Goal: Task Accomplishment & Management: Use online tool/utility

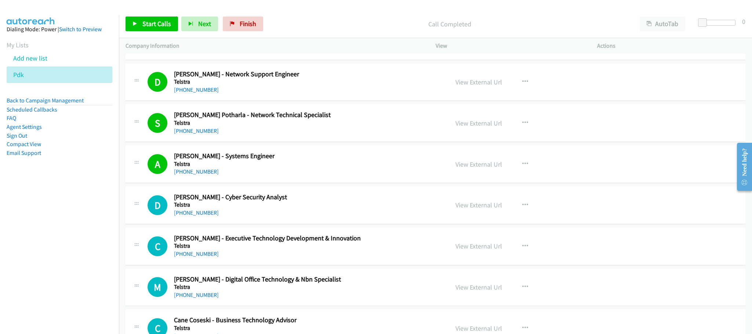
scroll to position [3963, 0]
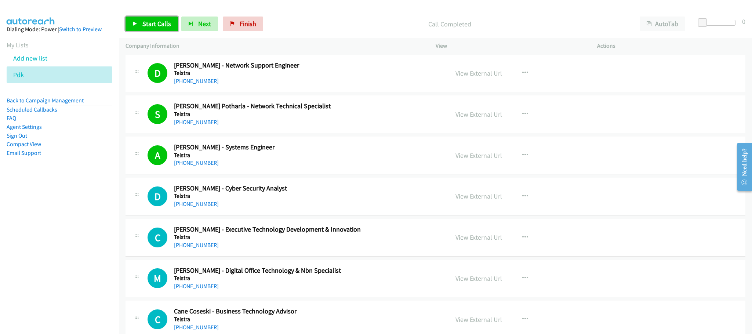
click at [146, 23] on span "Start Calls" at bounding box center [156, 23] width 29 height 8
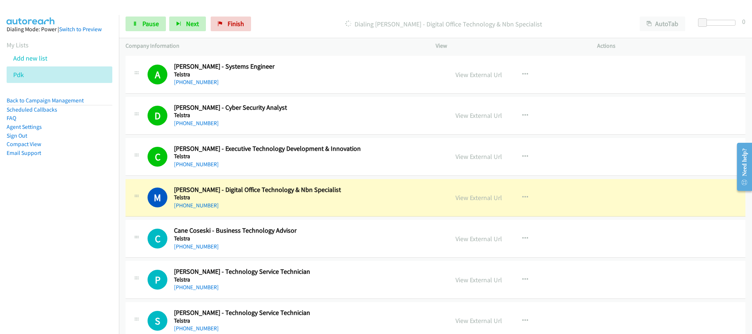
scroll to position [4073, 0]
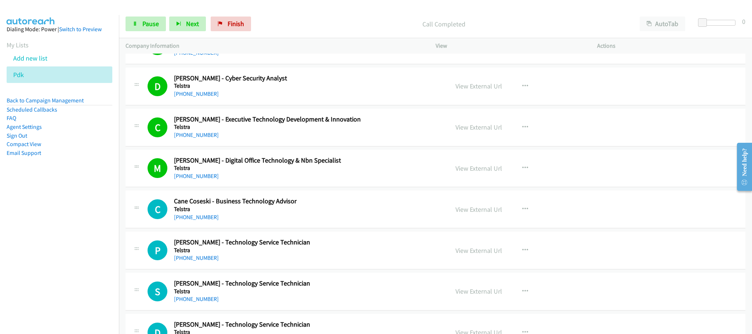
click at [16, 81] on aside "Dialing Mode: Power | Switch to Preview My Lists Add new list Pdk Back to Campa…" at bounding box center [59, 102] width 119 height 175
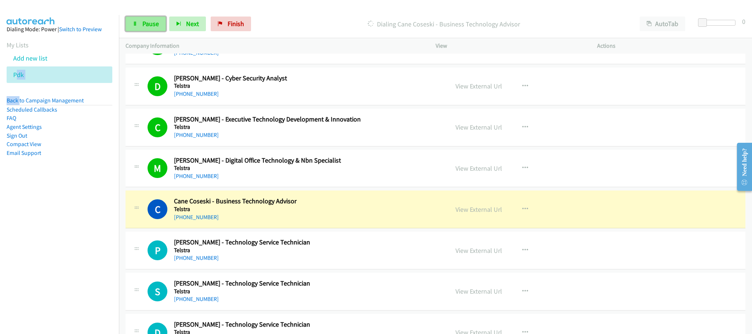
click at [154, 25] on span "Pause" at bounding box center [150, 23] width 17 height 8
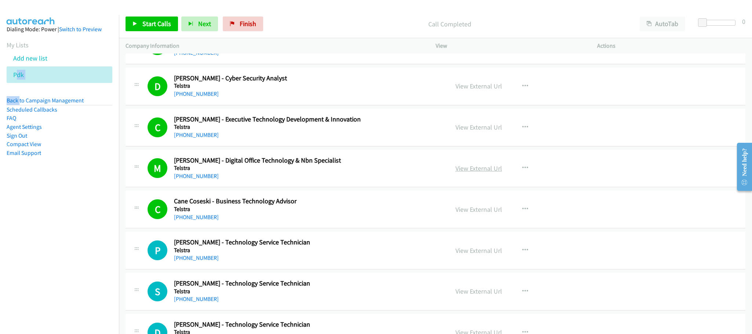
click at [466, 172] on link "View External Url" at bounding box center [478, 168] width 47 height 8
click at [143, 22] on span "Start Calls" at bounding box center [156, 23] width 29 height 8
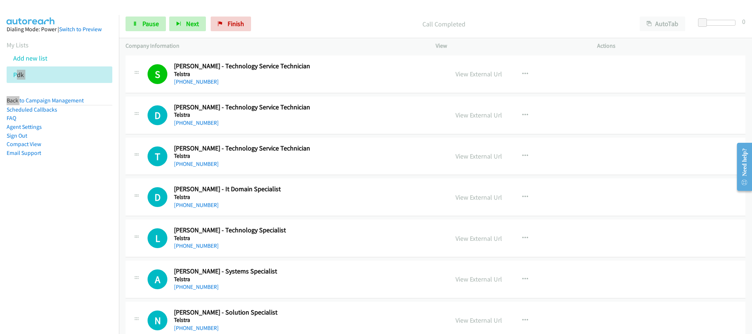
scroll to position [4294, 0]
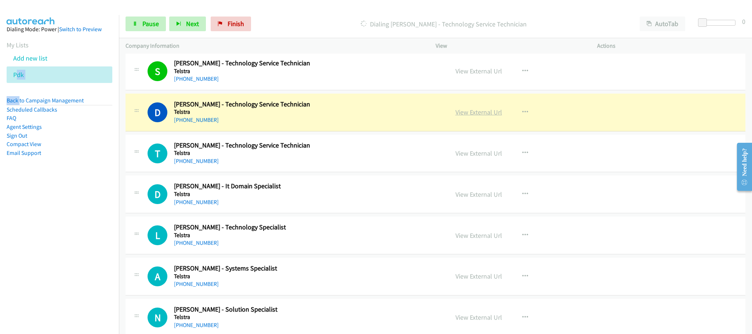
click at [459, 116] on link "View External Url" at bounding box center [478, 112] width 47 height 8
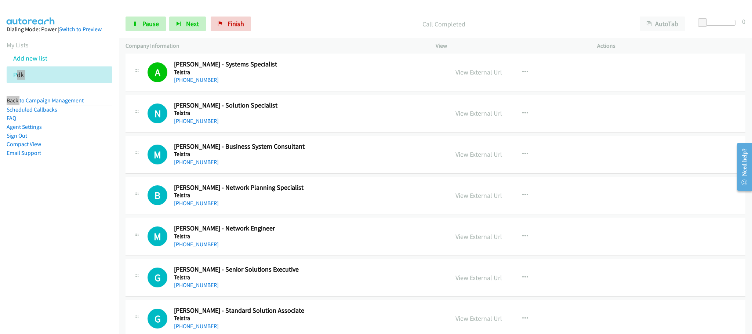
scroll to position [4514, 0]
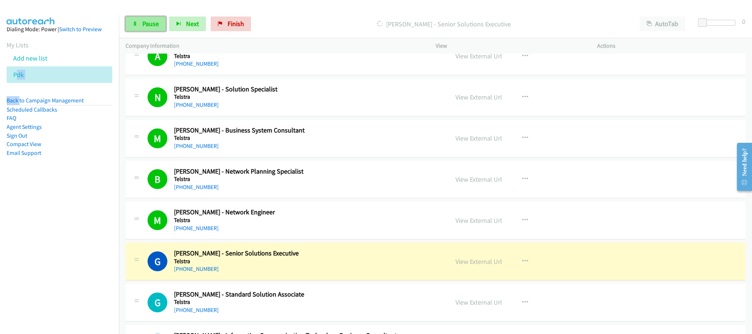
click at [139, 22] on link "Pause" at bounding box center [146, 24] width 40 height 15
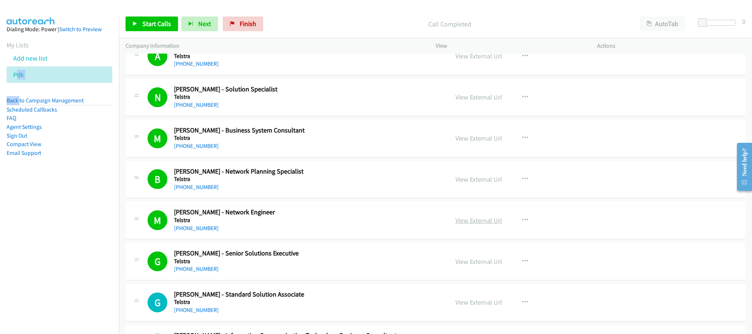
click at [480, 225] on link "View External Url" at bounding box center [478, 220] width 47 height 8
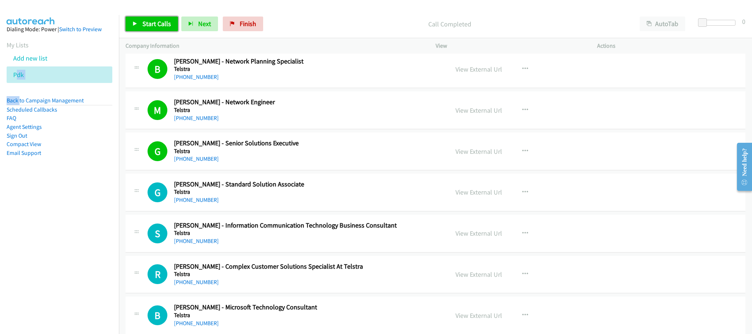
click at [170, 26] on span "Start Calls" at bounding box center [156, 23] width 29 height 8
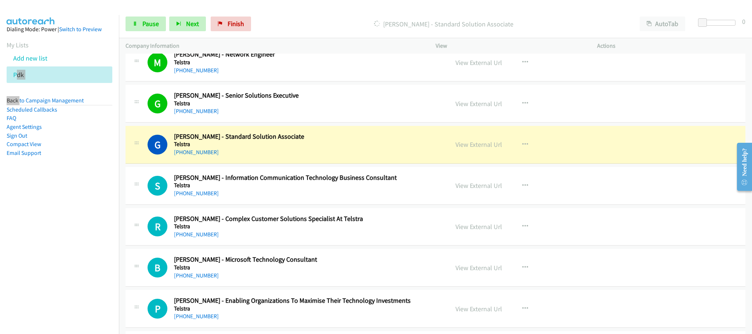
scroll to position [4679, 0]
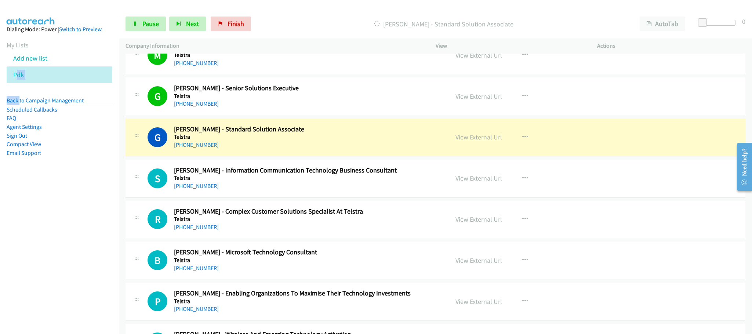
click at [470, 141] on link "View External Url" at bounding box center [478, 137] width 47 height 8
click at [141, 23] on link "Pause" at bounding box center [146, 24] width 40 height 15
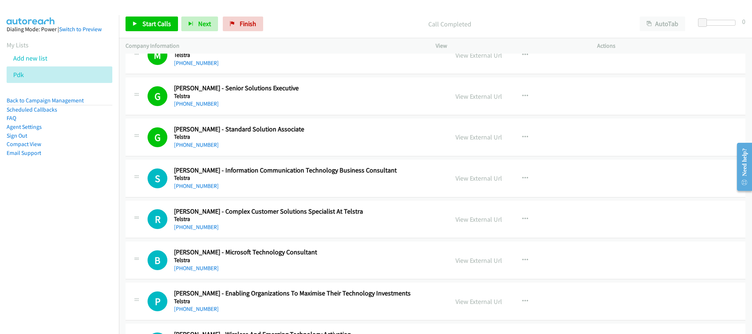
click at [98, 162] on aside "Dialing Mode: Power | Switch to Preview My Lists Add new list Pdk Back to Campa…" at bounding box center [59, 102] width 119 height 175
click at [146, 23] on span "Start Calls" at bounding box center [156, 23] width 29 height 8
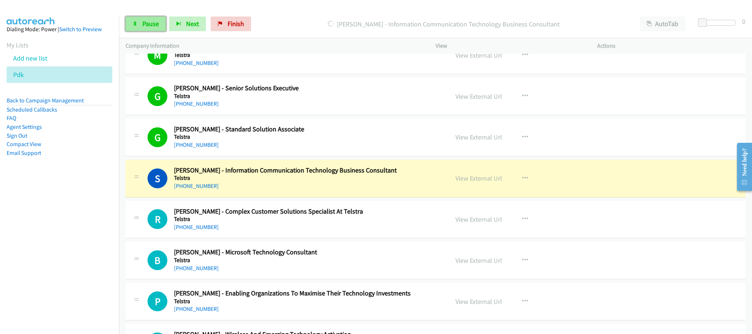
click at [139, 22] on link "Pause" at bounding box center [146, 24] width 40 height 15
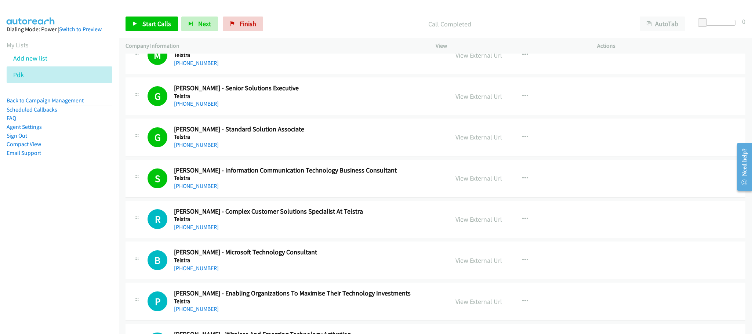
drag, startPoint x: 432, startPoint y: 132, endPoint x: 429, endPoint y: 137, distance: 5.3
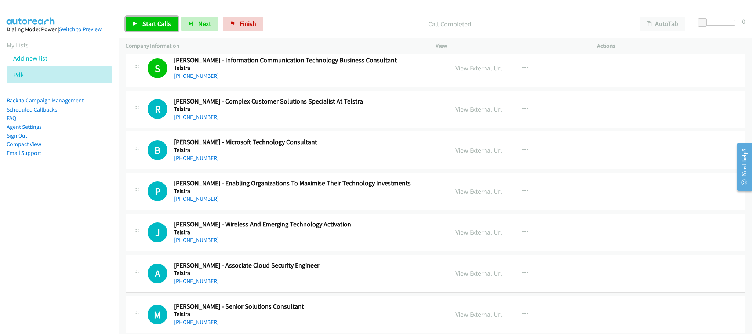
click at [154, 21] on span "Start Calls" at bounding box center [156, 23] width 29 height 8
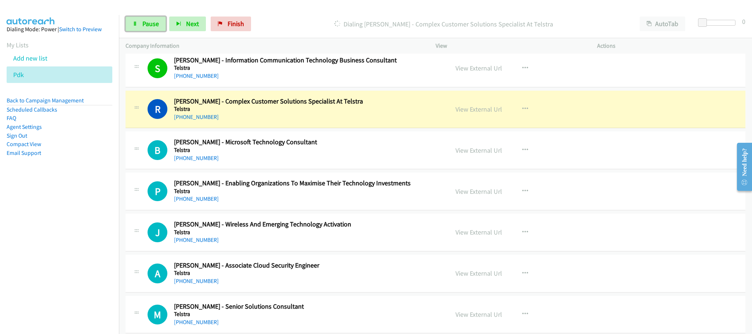
drag, startPoint x: 141, startPoint y: 26, endPoint x: 177, endPoint y: 35, distance: 37.6
click at [141, 26] on link "Pause" at bounding box center [146, 24] width 40 height 15
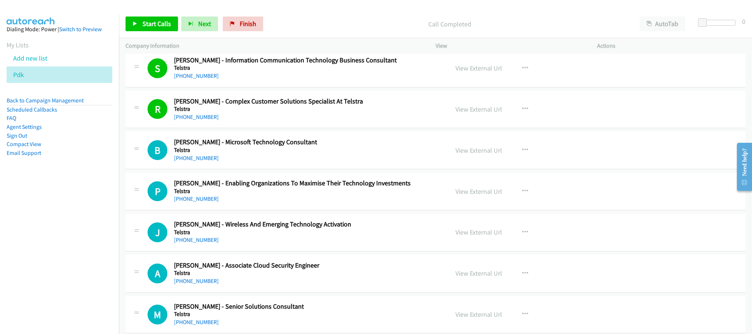
click at [416, 154] on h5 "Telstra" at bounding box center [305, 149] width 263 height 7
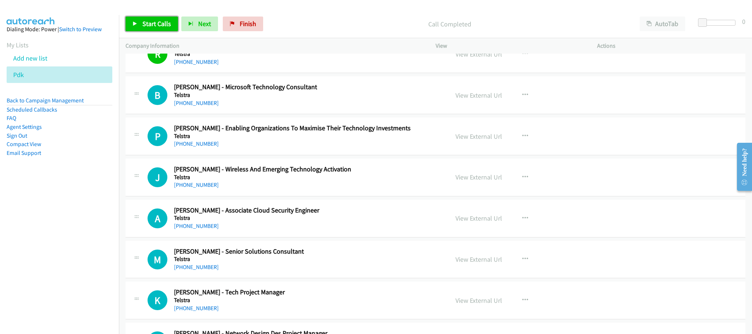
click at [169, 29] on link "Start Calls" at bounding box center [152, 24] width 52 height 15
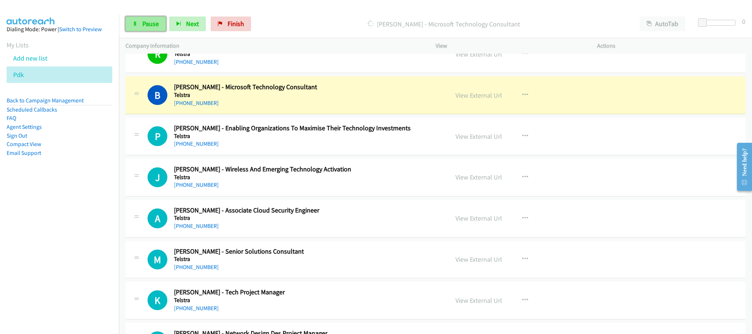
click at [150, 24] on span "Pause" at bounding box center [150, 23] width 17 height 8
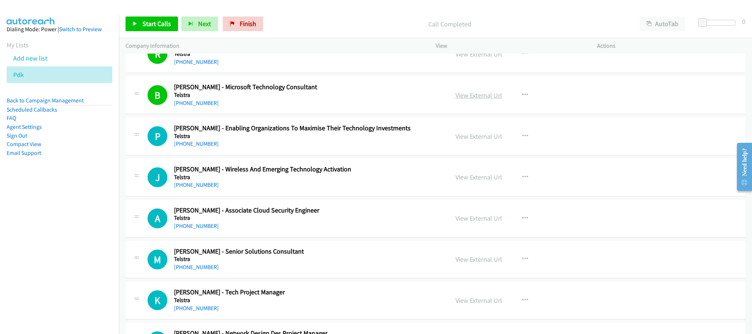
click at [461, 99] on link "View External Url" at bounding box center [478, 95] width 47 height 8
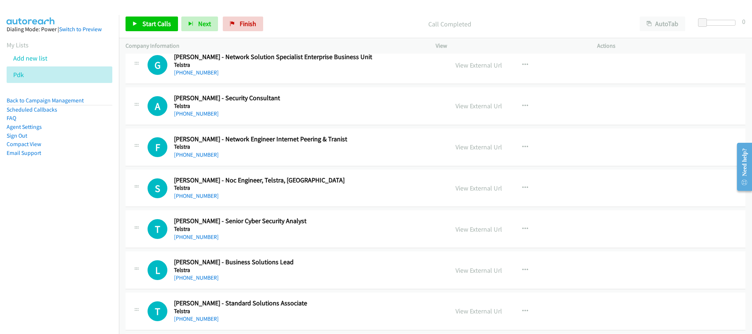
scroll to position [7927, 0]
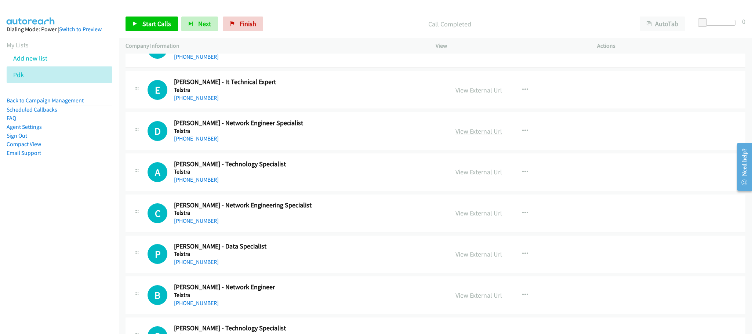
click at [489, 135] on link "View External Url" at bounding box center [478, 131] width 47 height 8
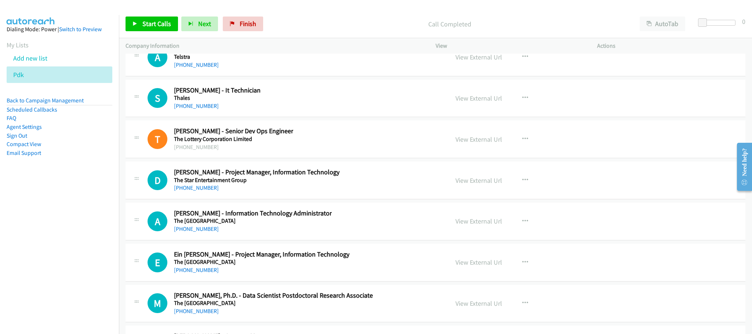
scroll to position [9193, 0]
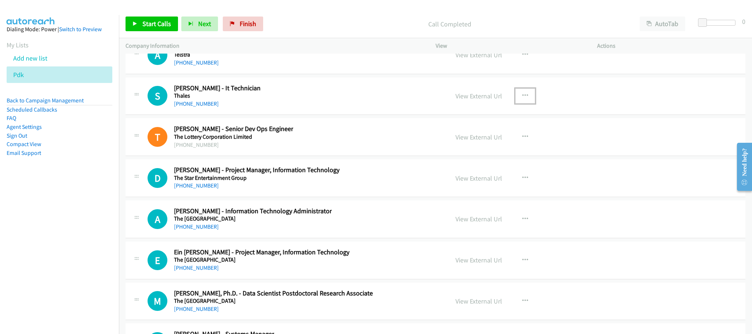
drag, startPoint x: 526, startPoint y: 137, endPoint x: 522, endPoint y: 136, distance: 3.7
click at [526, 103] on button "button" at bounding box center [525, 95] width 20 height 15
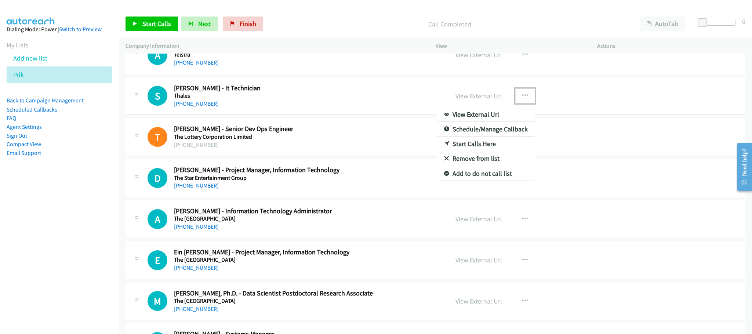
click at [481, 151] on link "Start Calls Here" at bounding box center [486, 144] width 98 height 15
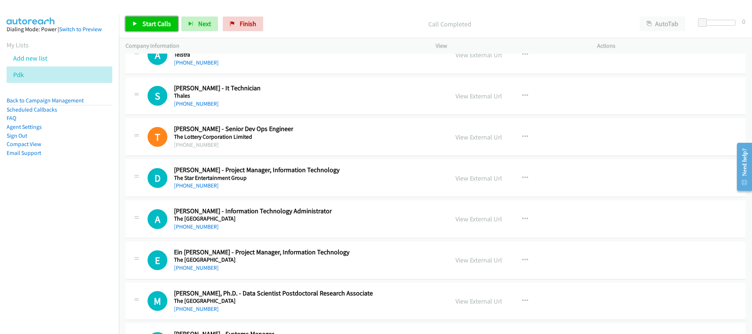
click at [163, 20] on span "Start Calls" at bounding box center [156, 23] width 29 height 8
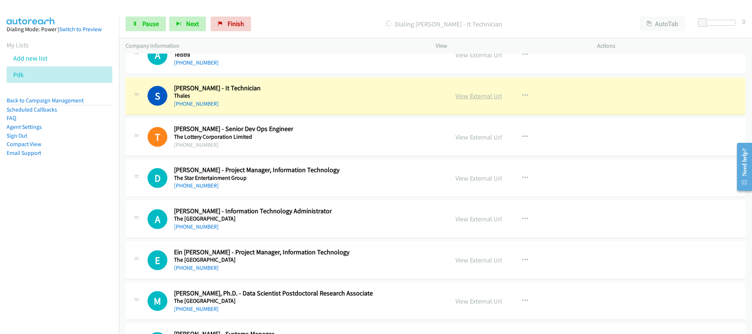
click at [483, 100] on link "View External Url" at bounding box center [478, 96] width 47 height 8
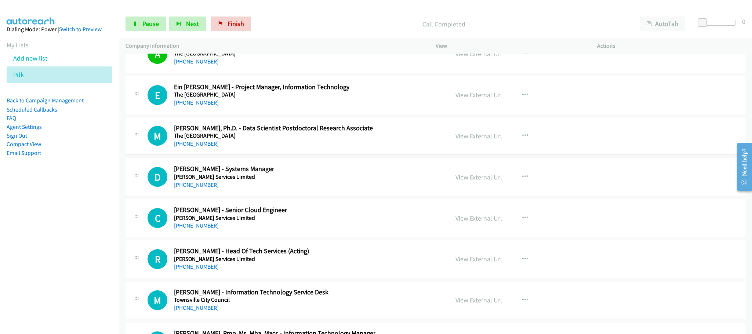
scroll to position [9413, 0]
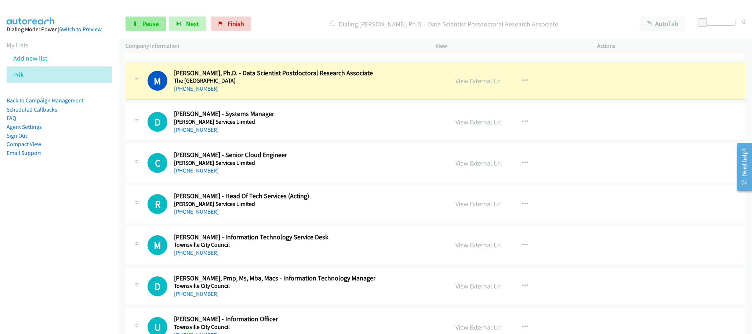
drag, startPoint x: 140, startPoint y: 34, endPoint x: 141, endPoint y: 27, distance: 7.8
click at [141, 32] on div "Start Calls Pause Next Finish Dialing [PERSON_NAME], Ph.D. - Data Scientist Pos…" at bounding box center [435, 24] width 633 height 28
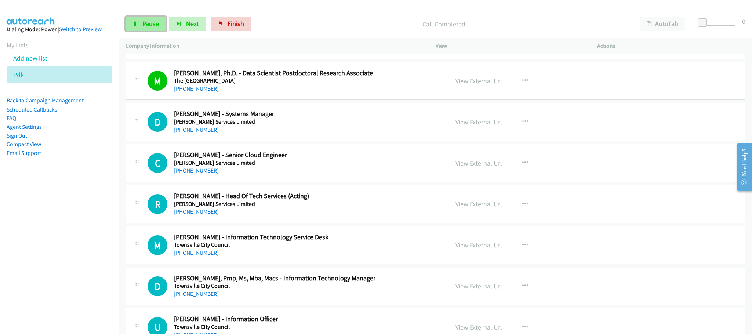
click at [141, 27] on link "Pause" at bounding box center [146, 24] width 40 height 15
click at [462, 85] on link "View External Url" at bounding box center [478, 81] width 47 height 8
click at [146, 17] on link "Start Calls" at bounding box center [152, 24] width 52 height 15
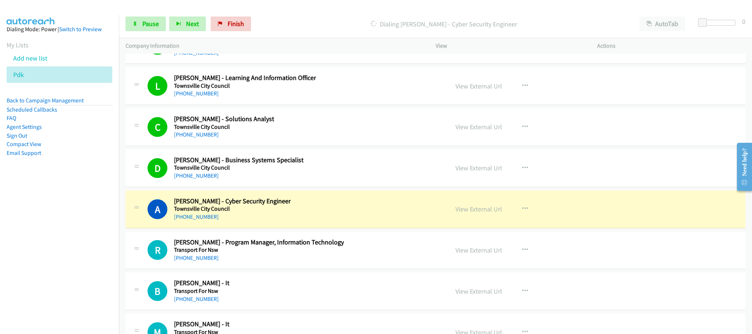
scroll to position [9688, 0]
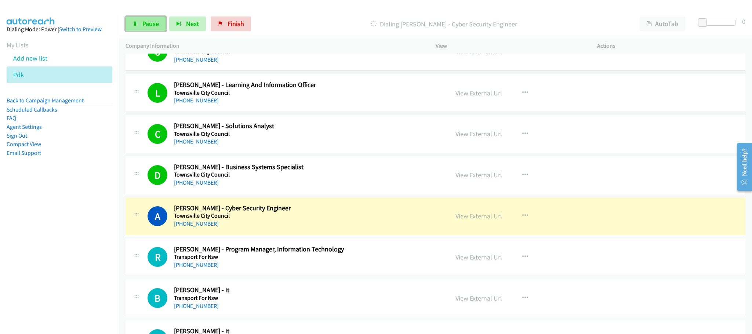
click at [162, 29] on link "Pause" at bounding box center [146, 24] width 40 height 15
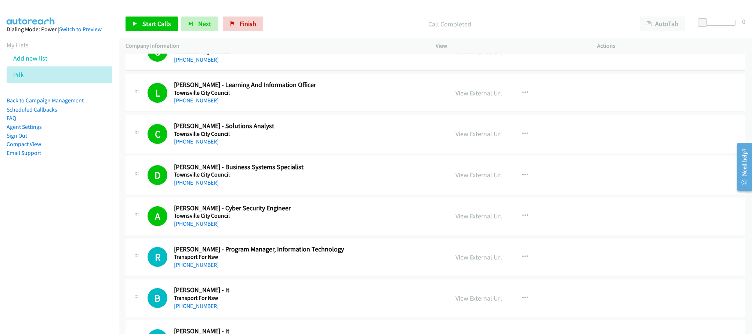
click at [695, 153] on div "C Callback Scheduled [PERSON_NAME] - Solutions Analyst Townsville City Council …" at bounding box center [436, 134] width 620 height 38
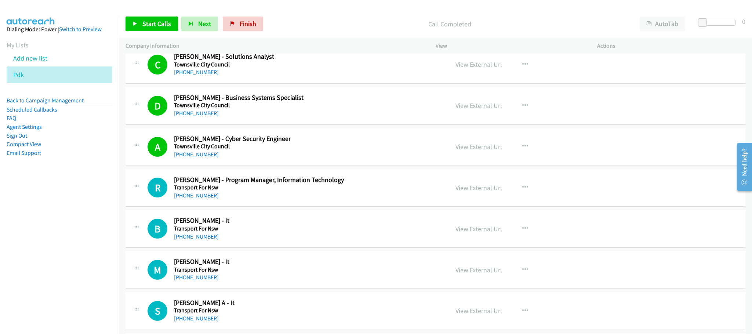
scroll to position [9798, 0]
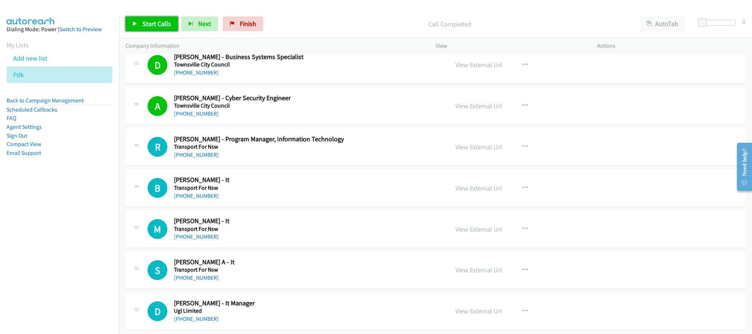
click at [155, 26] on span "Start Calls" at bounding box center [156, 23] width 29 height 8
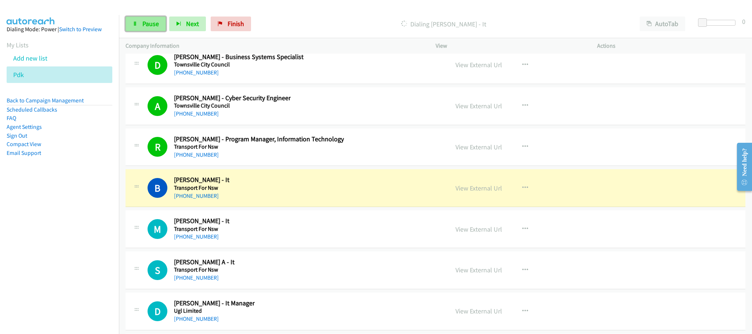
click at [155, 17] on link "Pause" at bounding box center [146, 24] width 40 height 15
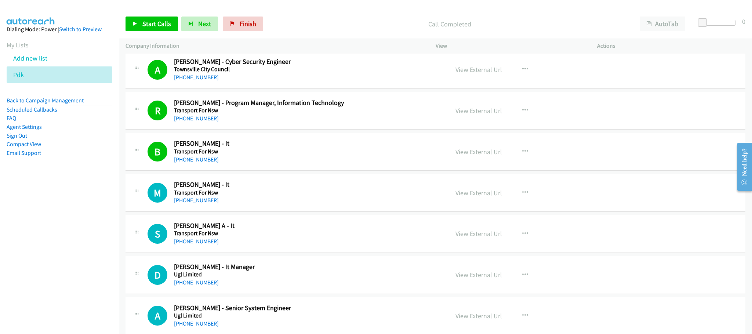
scroll to position [9853, 0]
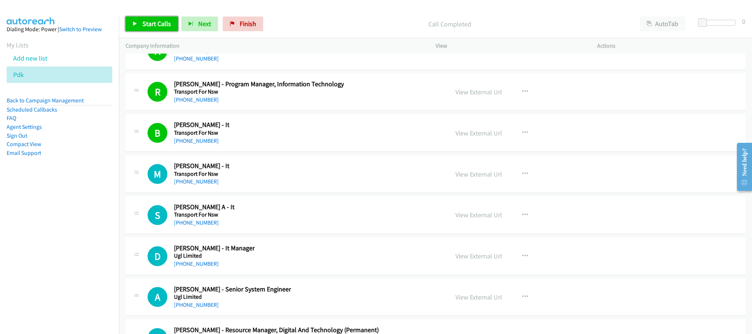
click at [161, 23] on span "Start Calls" at bounding box center [156, 23] width 29 height 8
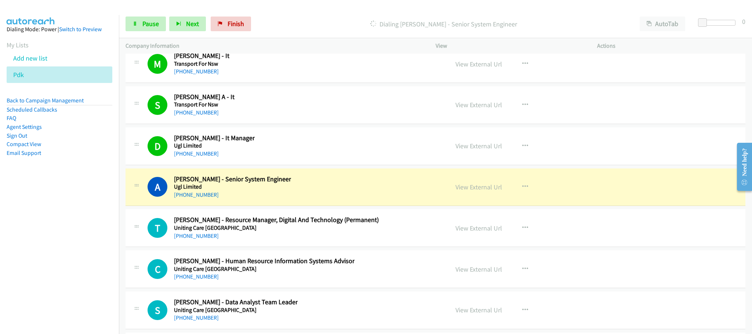
scroll to position [10018, 0]
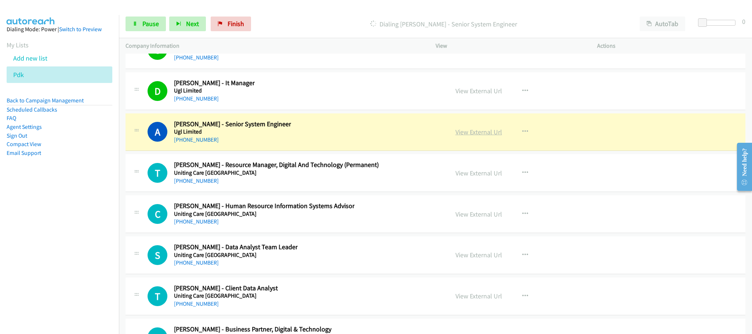
click at [490, 136] on link "View External Url" at bounding box center [478, 132] width 47 height 8
click at [146, 25] on span "Pause" at bounding box center [150, 23] width 17 height 8
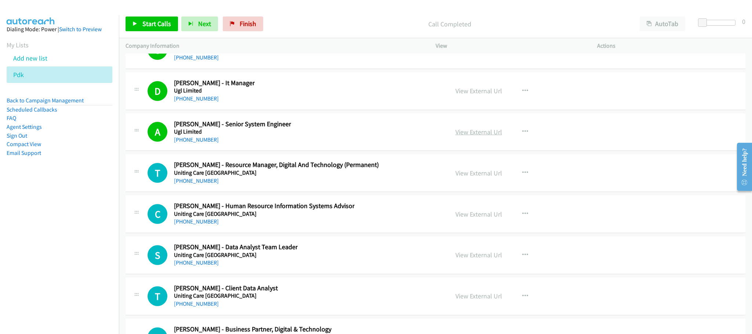
click at [482, 136] on link "View External Url" at bounding box center [478, 132] width 47 height 8
click at [139, 17] on link "Start Calls" at bounding box center [152, 24] width 52 height 15
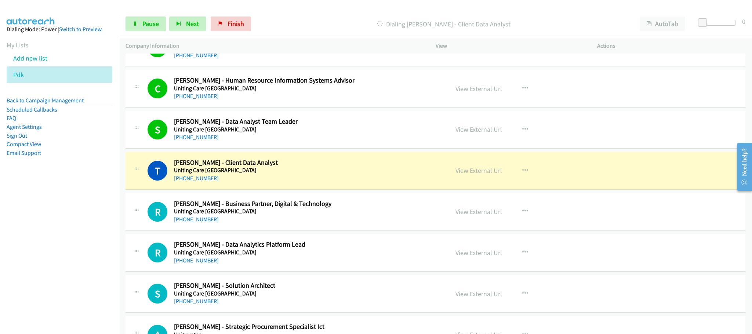
scroll to position [10129, 0]
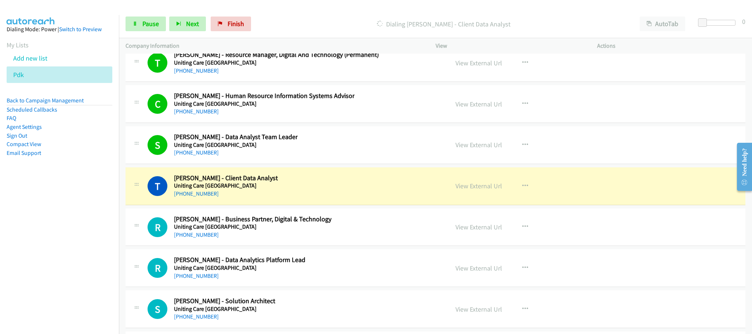
click at [119, 13] on div "Start Calls Pause Next Finish Dialing [PERSON_NAME] - Client Data Analyst AutoT…" at bounding box center [435, 24] width 633 height 28
click at [140, 25] on link "Pause" at bounding box center [146, 24] width 40 height 15
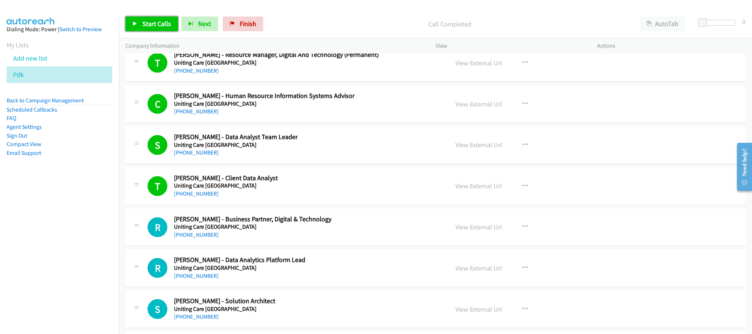
click at [164, 21] on span "Start Calls" at bounding box center [156, 23] width 29 height 8
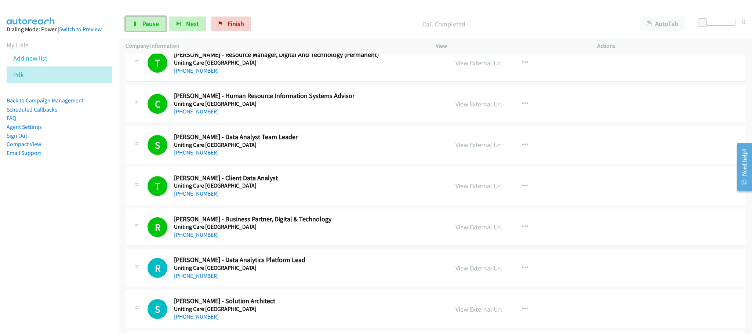
click at [484, 231] on link "View External Url" at bounding box center [478, 227] width 47 height 8
click at [150, 26] on span "Pause" at bounding box center [150, 23] width 17 height 8
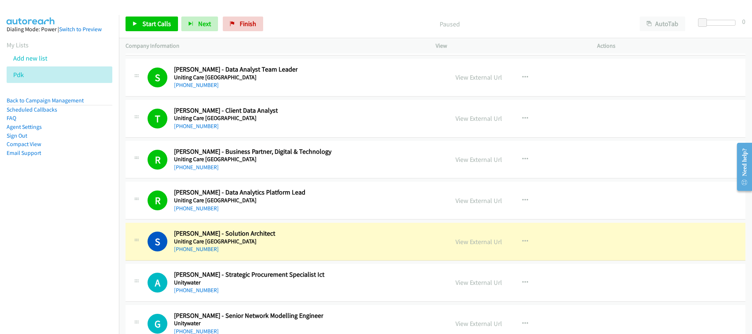
scroll to position [10349, 0]
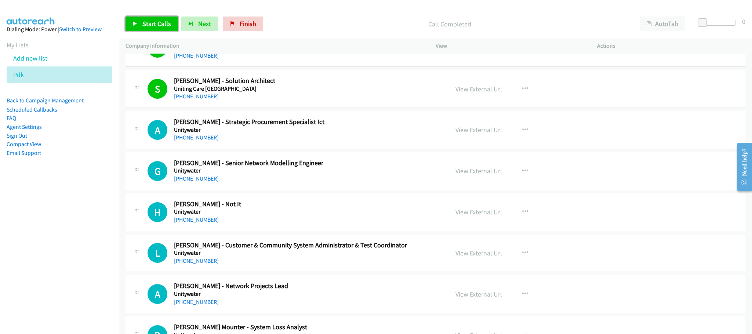
click at [154, 26] on span "Start Calls" at bounding box center [156, 23] width 29 height 8
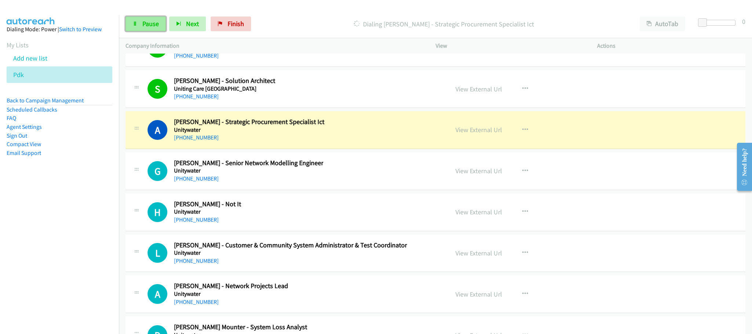
click at [158, 21] on span "Pause" at bounding box center [150, 23] width 17 height 8
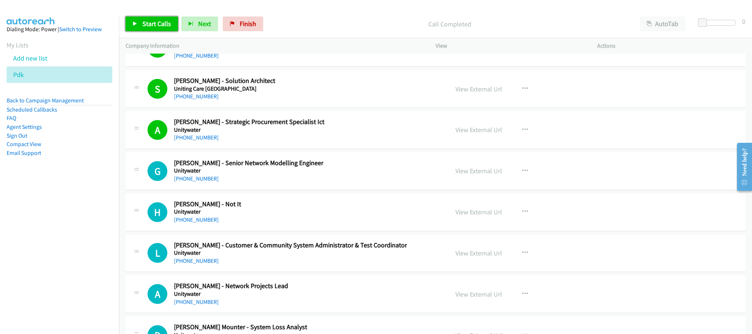
click at [157, 23] on span "Start Calls" at bounding box center [156, 23] width 29 height 8
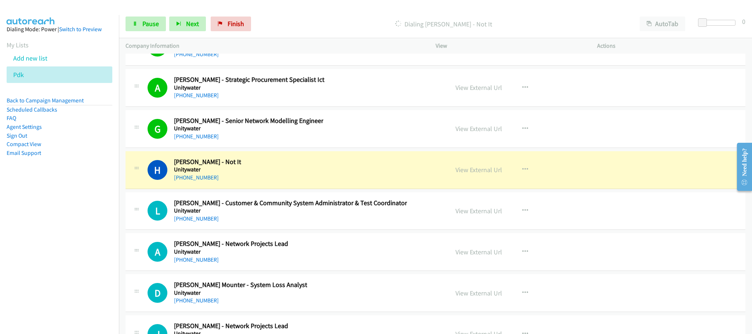
scroll to position [10404, 0]
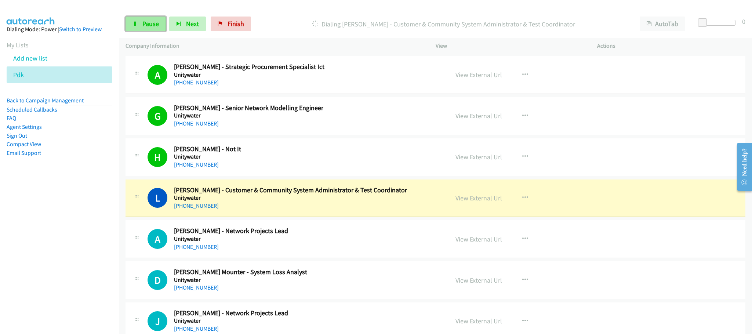
click at [148, 21] on span "Pause" at bounding box center [150, 23] width 17 height 8
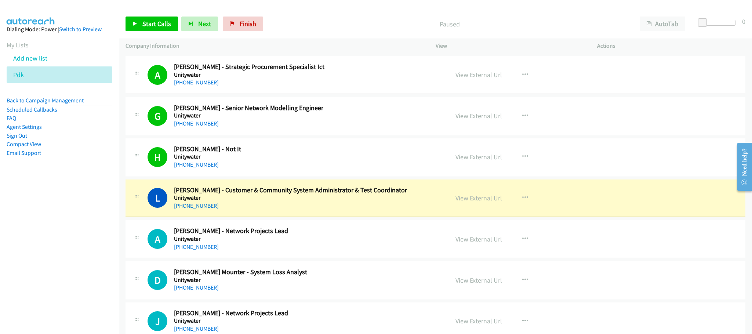
scroll to position [10459, 0]
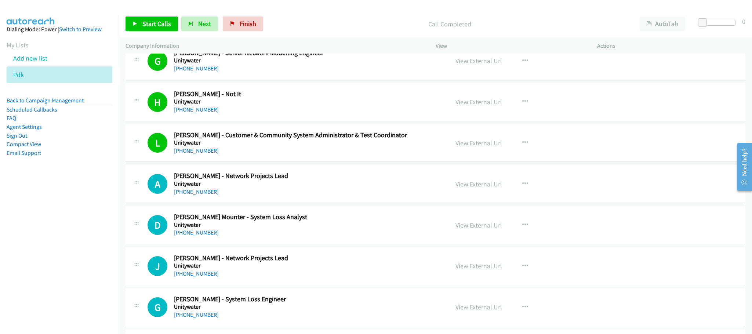
drag, startPoint x: 633, startPoint y: 153, endPoint x: 644, endPoint y: 107, distance: 47.4
drag, startPoint x: 629, startPoint y: 125, endPoint x: 470, endPoint y: 8, distance: 196.9
click at [163, 21] on span "Start Calls" at bounding box center [156, 23] width 29 height 8
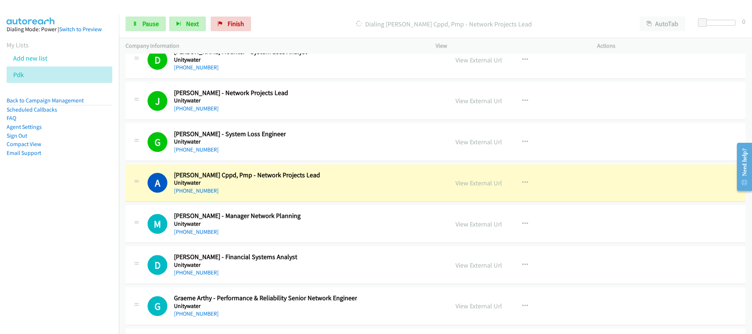
scroll to position [10679, 0]
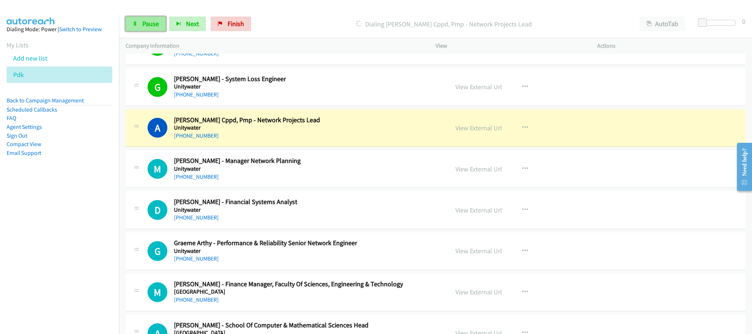
click at [153, 26] on span "Pause" at bounding box center [150, 23] width 17 height 8
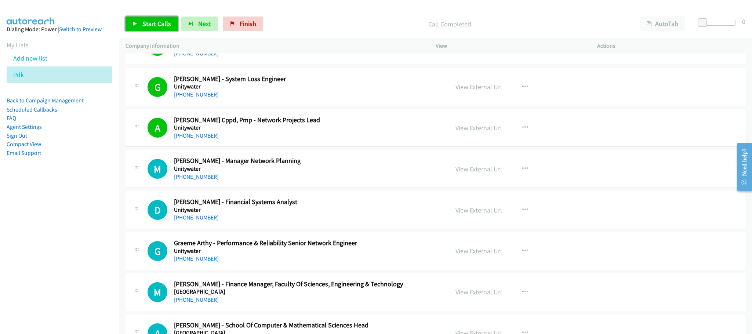
click at [154, 23] on span "Start Calls" at bounding box center [156, 23] width 29 height 8
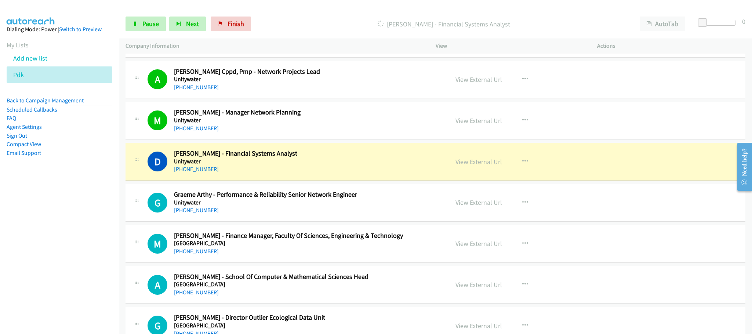
scroll to position [10734, 0]
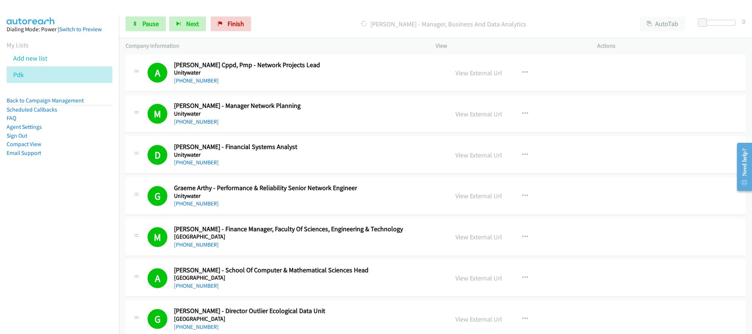
click at [502, 85] on div "View External Url View External Url Schedule/Manage Callback Start Calls Here R…" at bounding box center [533, 73] width 168 height 24
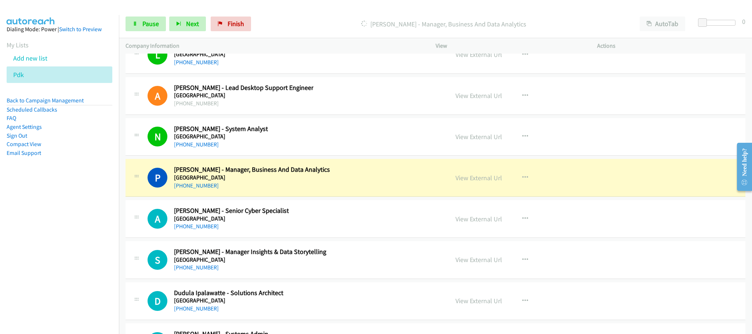
scroll to position [11340, 0]
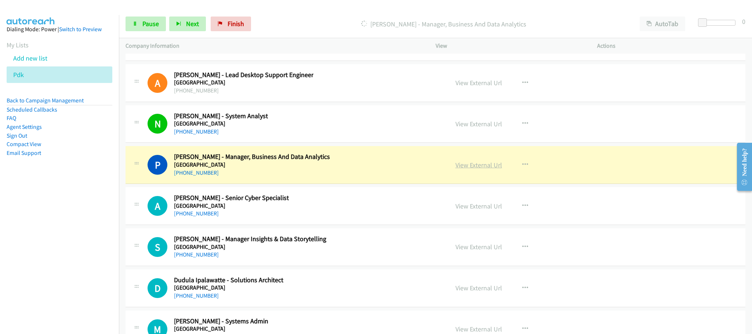
click at [489, 169] on link "View External Url" at bounding box center [478, 165] width 47 height 8
click at [144, 21] on span "Pause" at bounding box center [150, 23] width 17 height 8
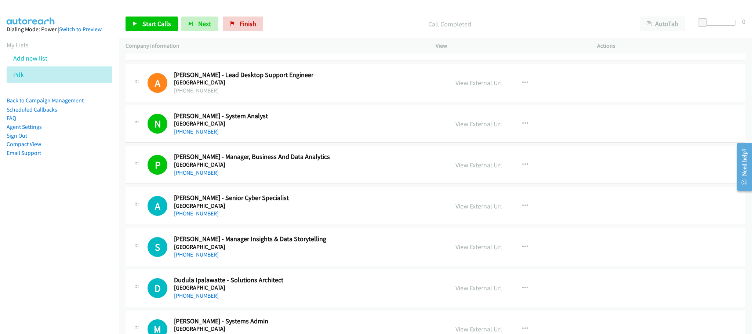
click at [503, 136] on div "View External Url View External Url Schedule/Manage Callback Start Calls Here R…" at bounding box center [533, 124] width 168 height 24
drag, startPoint x: 471, startPoint y: 210, endPoint x: 471, endPoint y: 215, distance: 4.4
drag, startPoint x: 470, startPoint y: 215, endPoint x: 474, endPoint y: 196, distance: 19.1
click at [556, 136] on div "View External Url View External Url Schedule/Manage Callback Start Calls Here R…" at bounding box center [533, 124] width 168 height 24
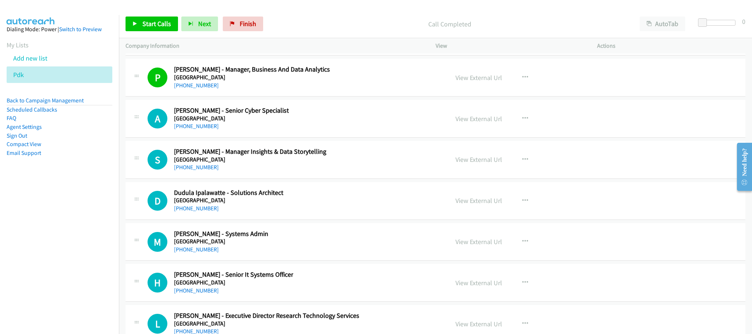
scroll to position [11450, 0]
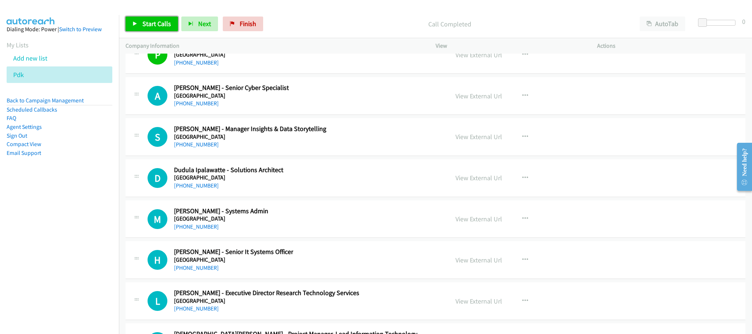
click at [158, 20] on span "Start Calls" at bounding box center [156, 23] width 29 height 8
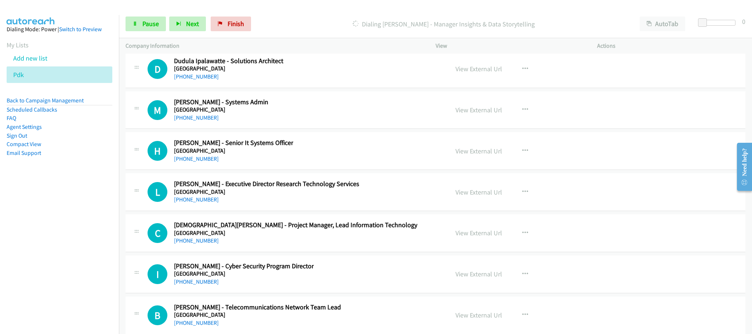
scroll to position [11560, 0]
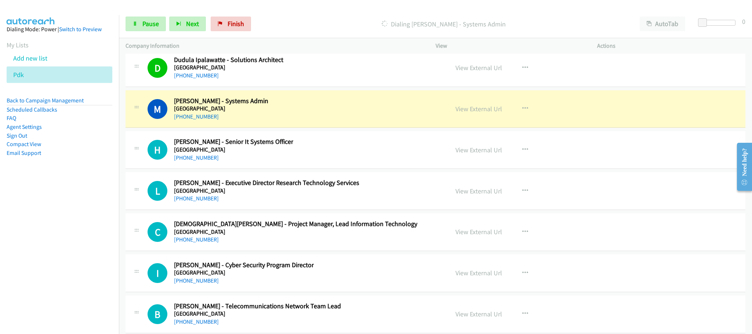
click at [490, 128] on div "M Callback Scheduled [PERSON_NAME] - Systems Admin [GEOGRAPHIC_DATA] [GEOGRAPHI…" at bounding box center [436, 109] width 620 height 38
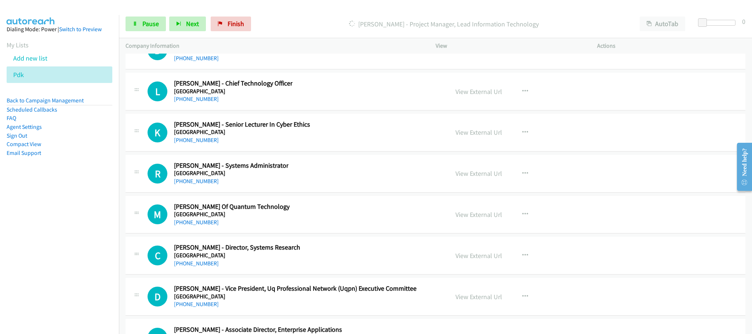
scroll to position [11908, 0]
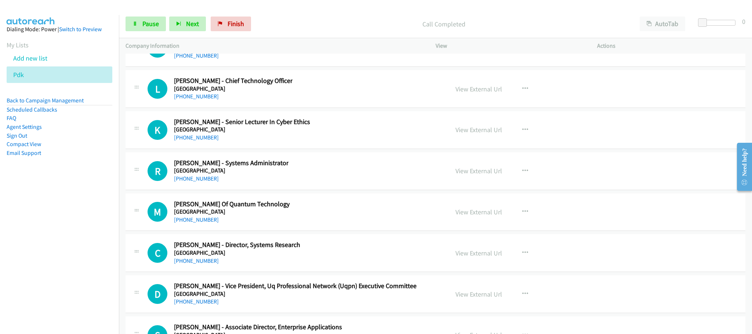
click at [297, 265] on div "C Callback Scheduled [PERSON_NAME] - Director, Systems Research [GEOGRAPHIC_DAT…" at bounding box center [295, 253] width 295 height 24
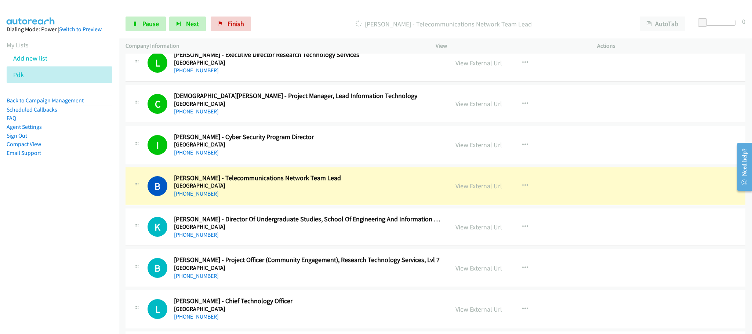
scroll to position [11798, 0]
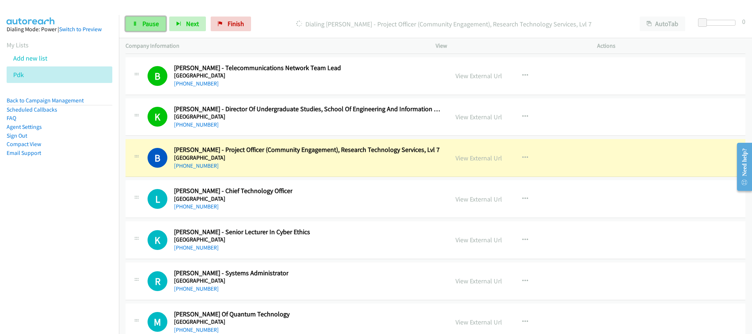
click at [141, 22] on link "Pause" at bounding box center [146, 24] width 40 height 15
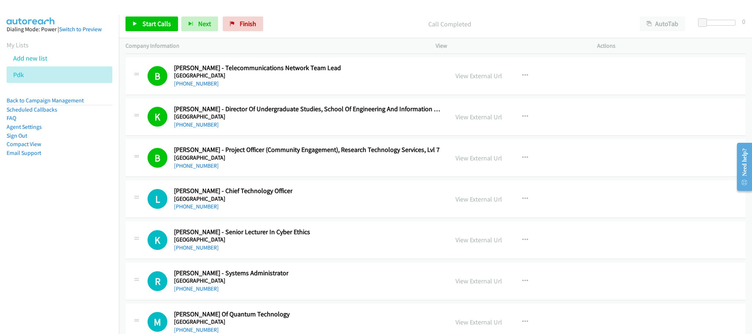
scroll to position [11853, 0]
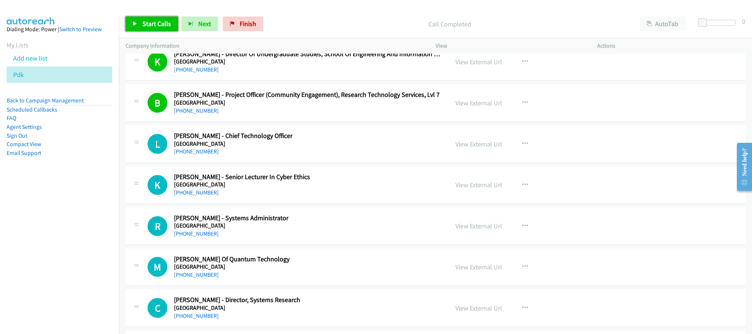
click at [578, 156] on div "View External Url View External Url Schedule/Manage Callback Start Calls Here R…" at bounding box center [533, 144] width 168 height 24
drag, startPoint x: 599, startPoint y: 140, endPoint x: 587, endPoint y: 206, distance: 67.2
click at [686, 163] on div "L Callback Scheduled [PERSON_NAME] - Chief Technology Officer [GEOGRAPHIC_DATA]…" at bounding box center [436, 144] width 620 height 38
click at [155, 25] on span "Start Calls" at bounding box center [156, 23] width 29 height 8
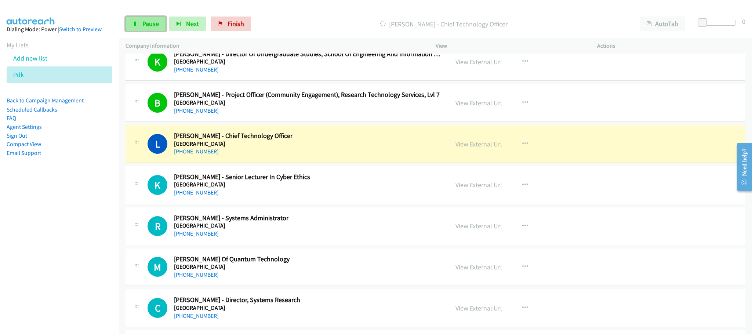
click at [134, 20] on link "Pause" at bounding box center [146, 24] width 40 height 15
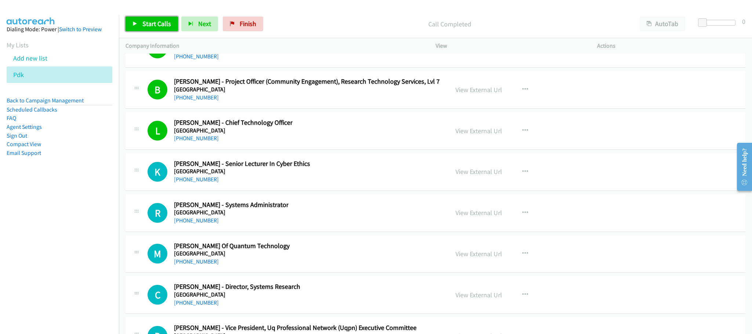
scroll to position [11908, 0]
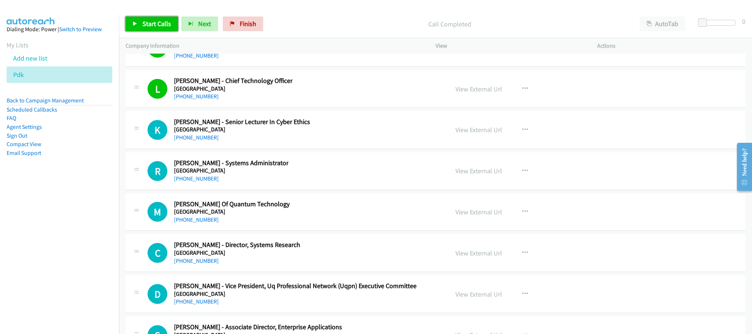
click at [168, 25] on span "Start Calls" at bounding box center [156, 23] width 29 height 8
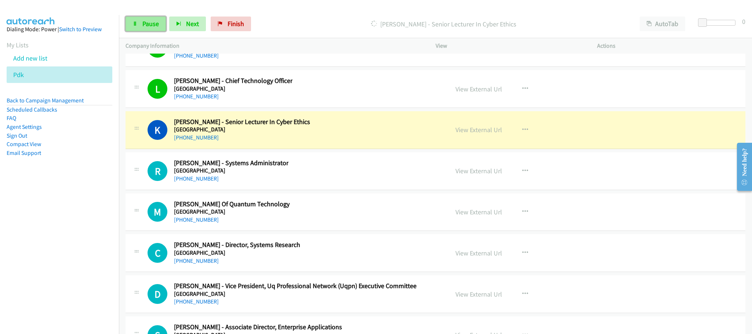
click at [155, 22] on span "Pause" at bounding box center [150, 23] width 17 height 8
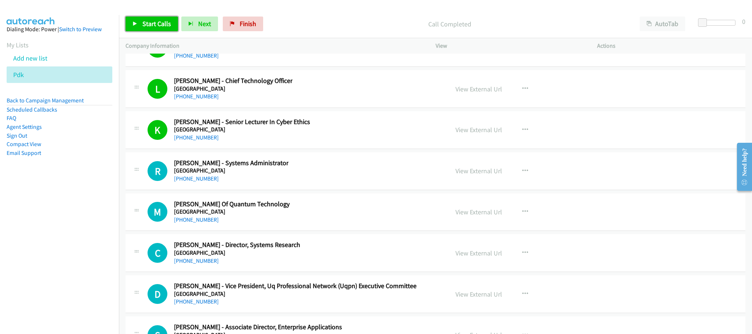
click at [153, 21] on span "Start Calls" at bounding box center [156, 23] width 29 height 8
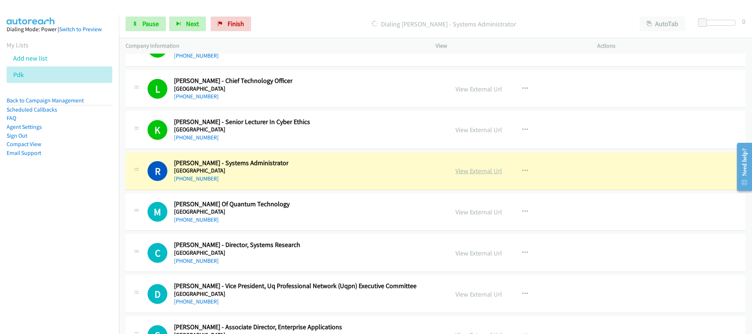
click at [465, 175] on link "View External Url" at bounding box center [478, 171] width 47 height 8
click at [145, 25] on span "Pause" at bounding box center [150, 23] width 17 height 8
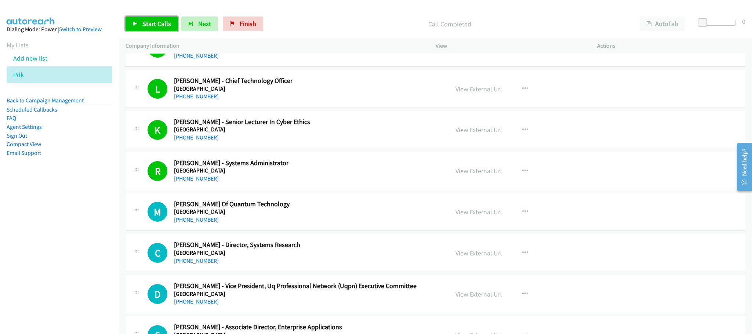
click at [146, 20] on link "Start Calls" at bounding box center [152, 24] width 52 height 15
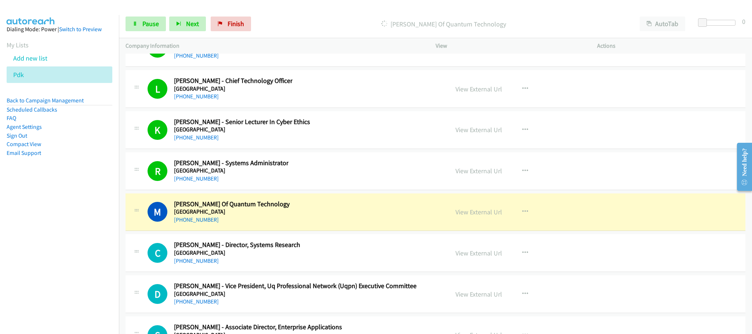
drag, startPoint x: 397, startPoint y: 315, endPoint x: 403, endPoint y: 295, distance: 20.2
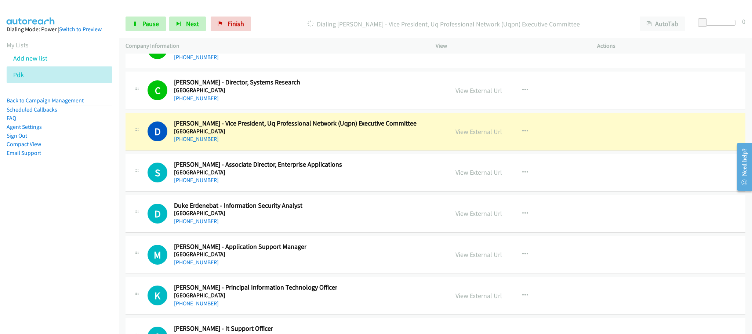
scroll to position [12073, 0]
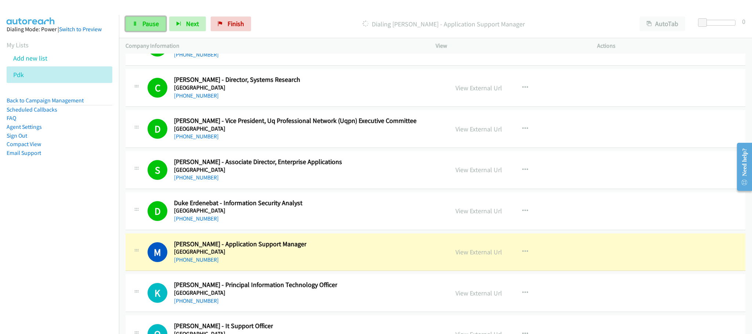
click at [142, 22] on span "Pause" at bounding box center [150, 23] width 17 height 8
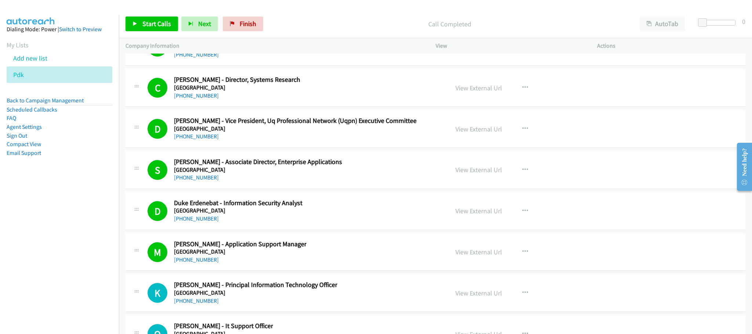
click at [671, 66] on div "M Callback Scheduled [PERSON_NAME] Of Quantum Technology [GEOGRAPHIC_DATA] [GEO…" at bounding box center [436, 47] width 620 height 38
click at [574, 66] on div "M Callback Scheduled [PERSON_NAME] Of Quantum Technology [GEOGRAPHIC_DATA] [GEO…" at bounding box center [436, 47] width 620 height 38
click at [607, 150] on td "D Callback Scheduled [PERSON_NAME] - Vice President, Uq Professional Network (U…" at bounding box center [435, 129] width 633 height 41
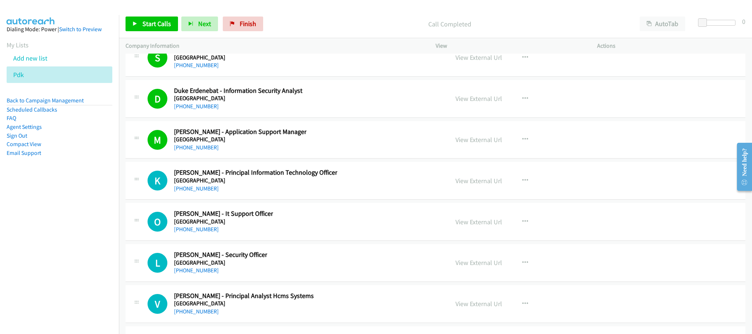
scroll to position [12183, 0]
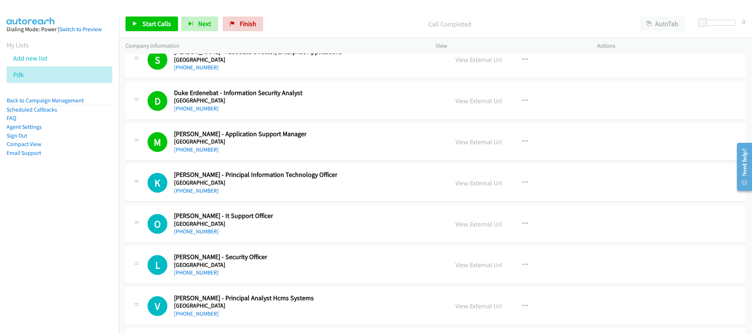
click at [652, 120] on div "D Callback Scheduled Duke Erdenebat - Information Security Analyst [GEOGRAPHIC_…" at bounding box center [436, 101] width 620 height 38
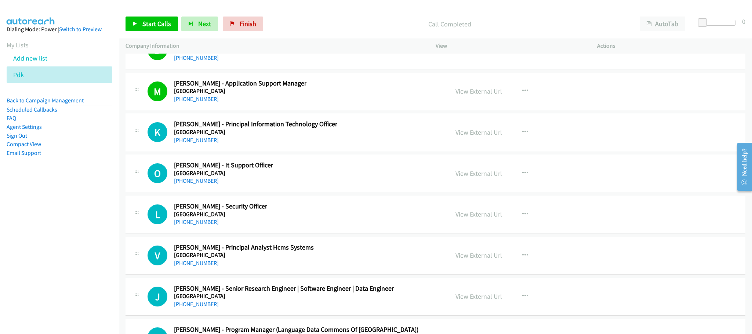
scroll to position [12238, 0]
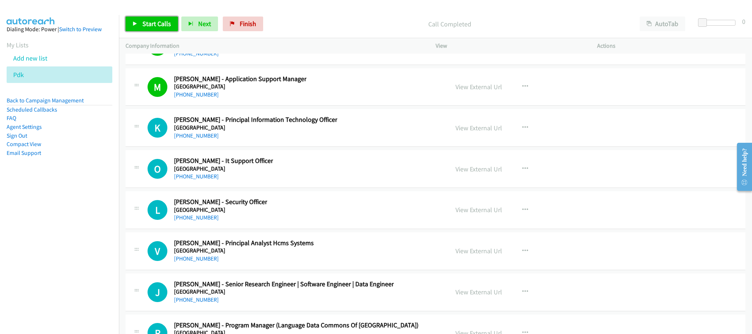
click at [161, 28] on span "Start Calls" at bounding box center [156, 23] width 29 height 8
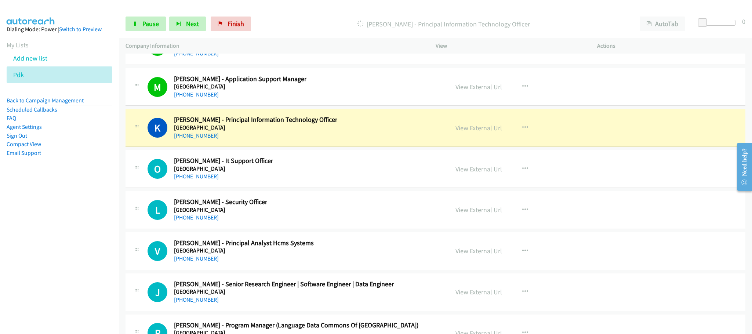
scroll to position [12293, 0]
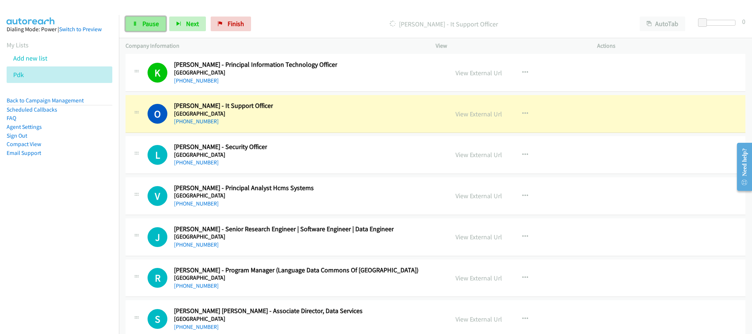
click at [150, 21] on span "Pause" at bounding box center [150, 23] width 17 height 8
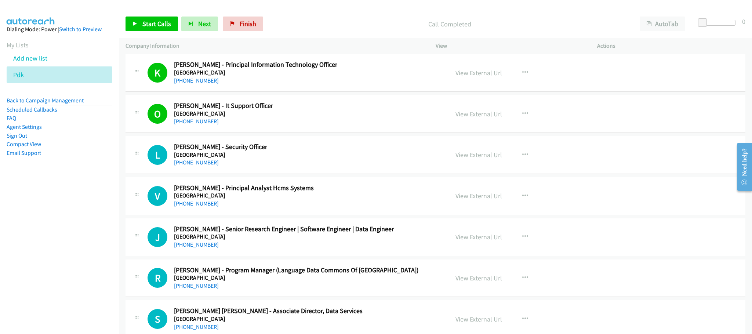
click at [643, 92] on div "K Callback Scheduled [PERSON_NAME] - Principal Information Technology Officer […" at bounding box center [436, 73] width 620 height 38
click at [150, 23] on span "Start Calls" at bounding box center [156, 23] width 29 height 8
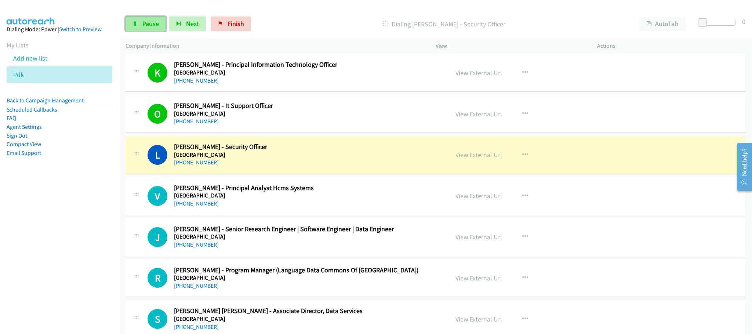
click at [132, 25] on link "Pause" at bounding box center [146, 24] width 40 height 15
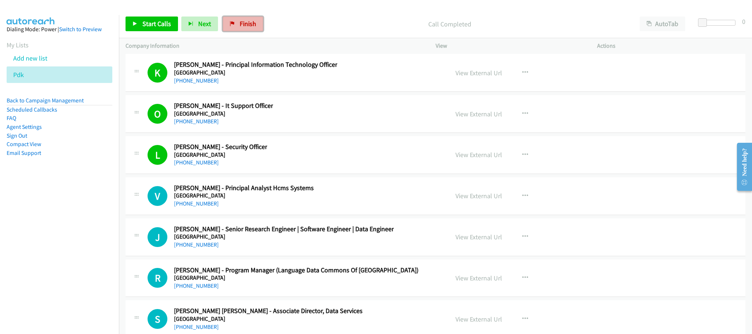
click at [257, 19] on link "Finish" at bounding box center [243, 24] width 40 height 15
